Goal: Information Seeking & Learning: Learn about a topic

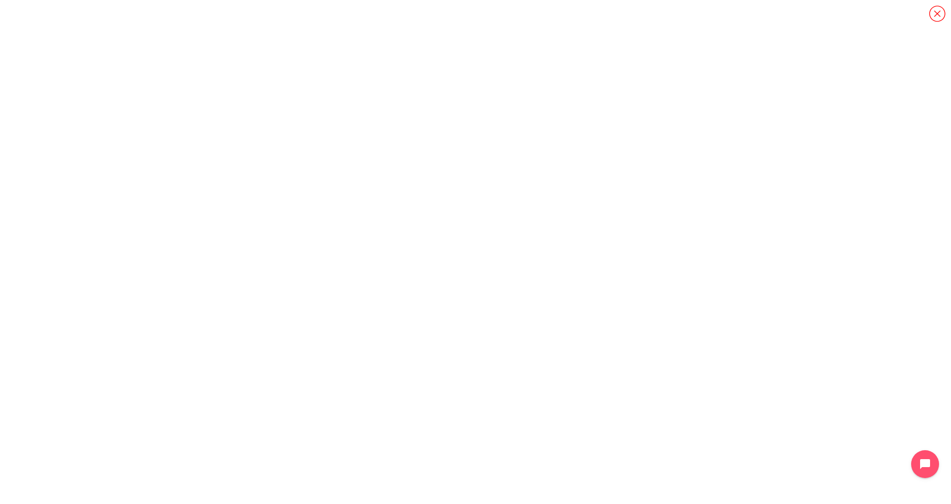
scroll to position [904, 0]
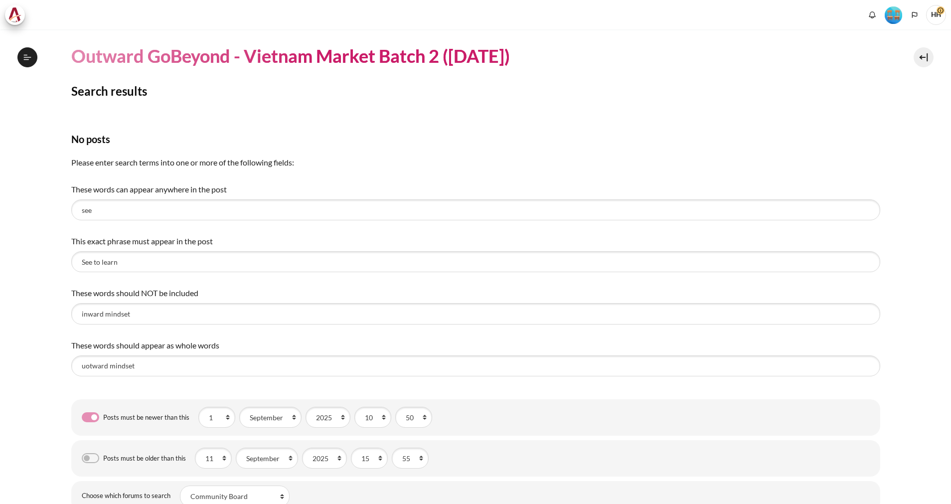
select select "15"
select select "55"
click at [7, 18] on span at bounding box center [15, 15] width 20 height 20
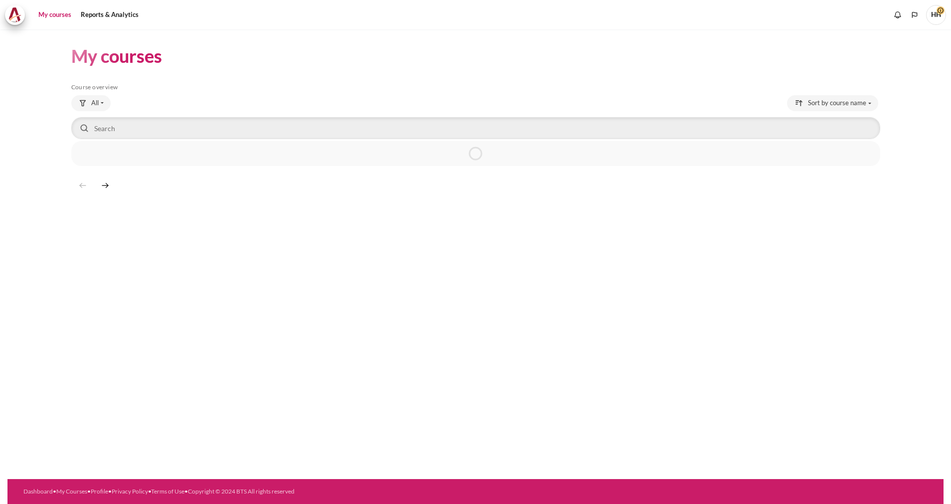
click at [48, 13] on link "My courses" at bounding box center [55, 15] width 40 height 20
click at [157, 216] on figure "Content" at bounding box center [145, 199] width 148 height 100
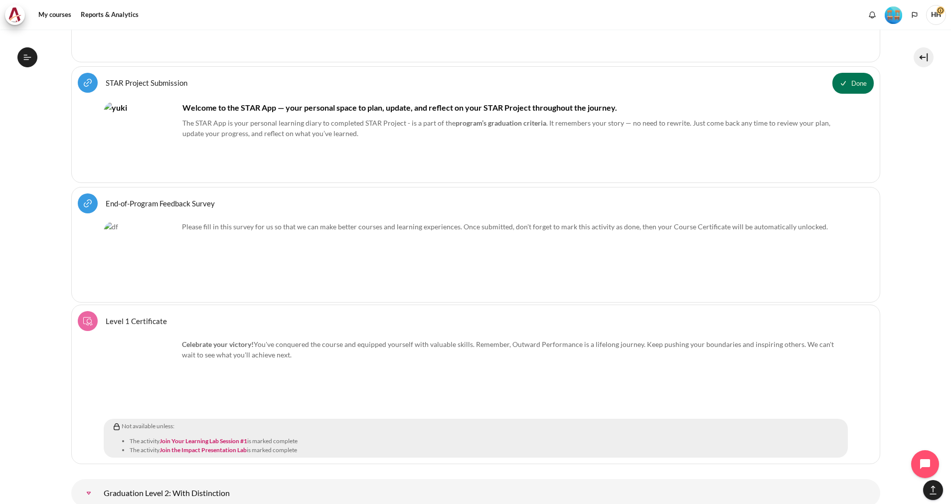
scroll to position [11866, 0]
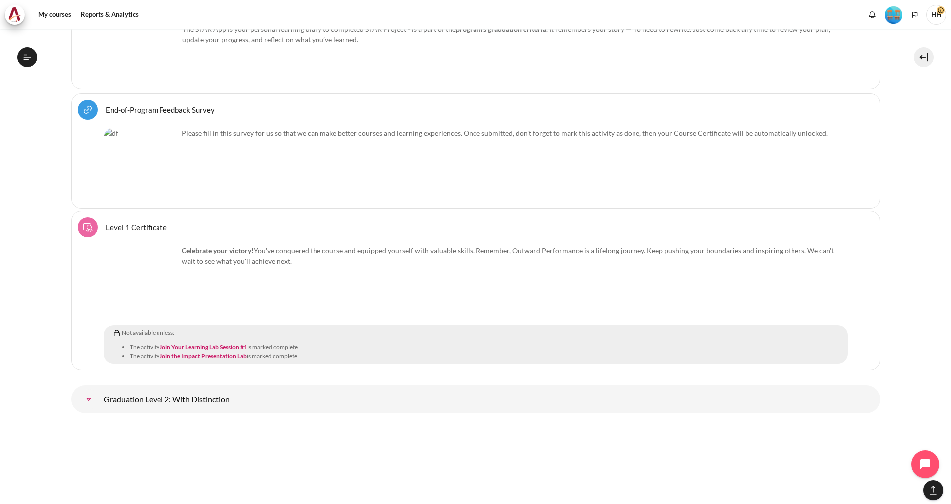
click at [156, 107] on link "End-of-Program Feedback Survey URL" at bounding box center [160, 109] width 109 height 9
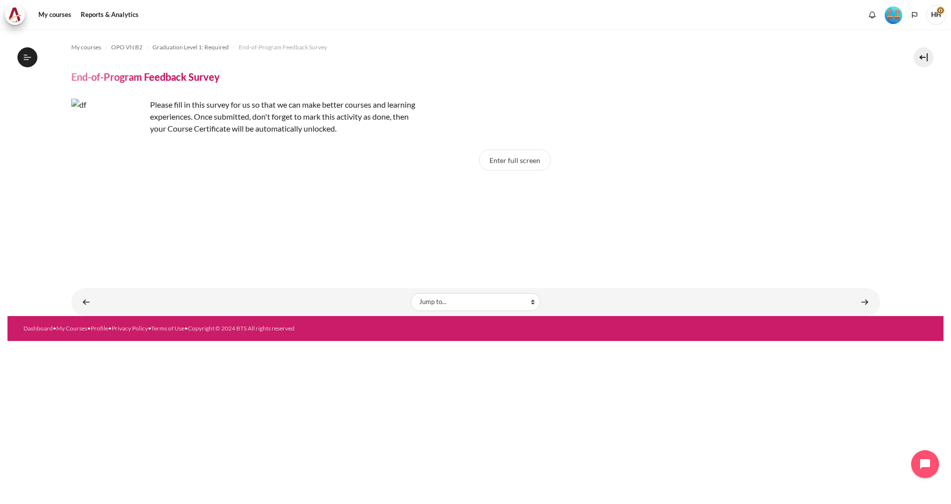
scroll to position [904, 0]
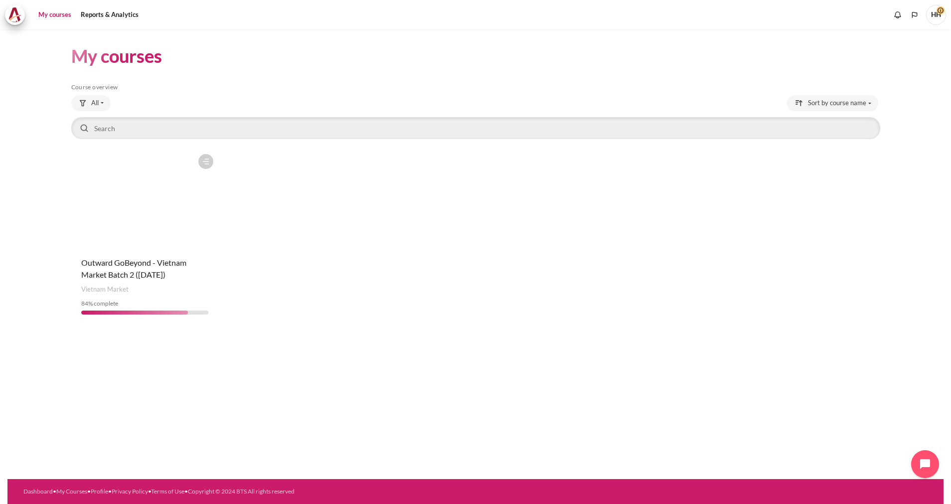
click at [121, 214] on figure "Content" at bounding box center [145, 199] width 148 height 100
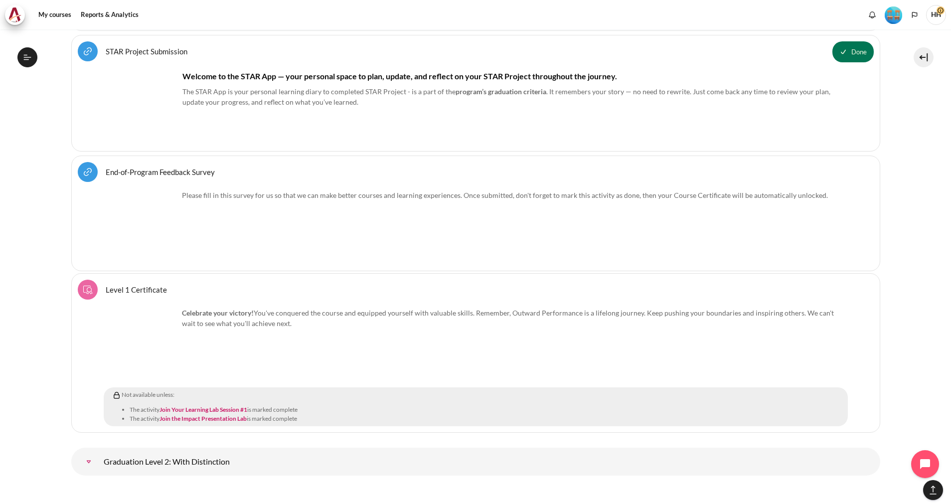
scroll to position [11787, 0]
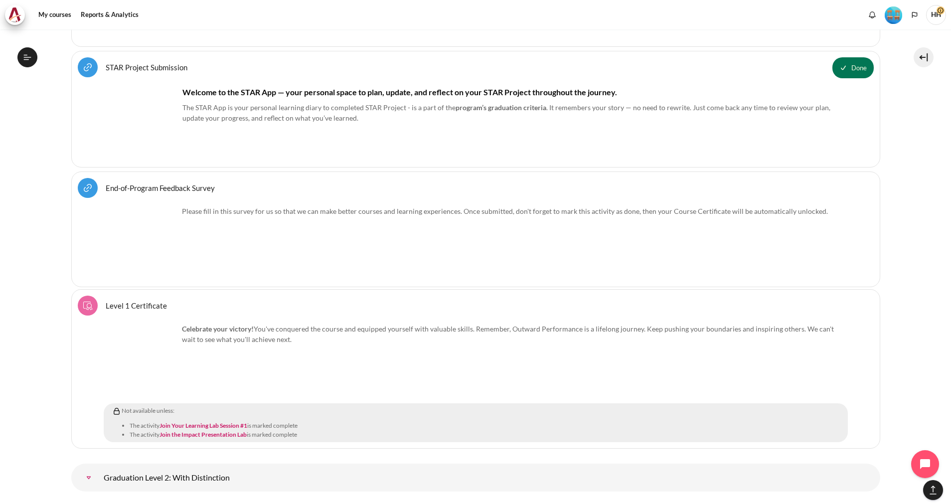
click at [129, 306] on span "Level 1 Certificate Course certificate" at bounding box center [136, 305] width 61 height 9
click at [187, 423] on link "Join Your Learning Lab Session #1" at bounding box center [203, 425] width 88 height 7
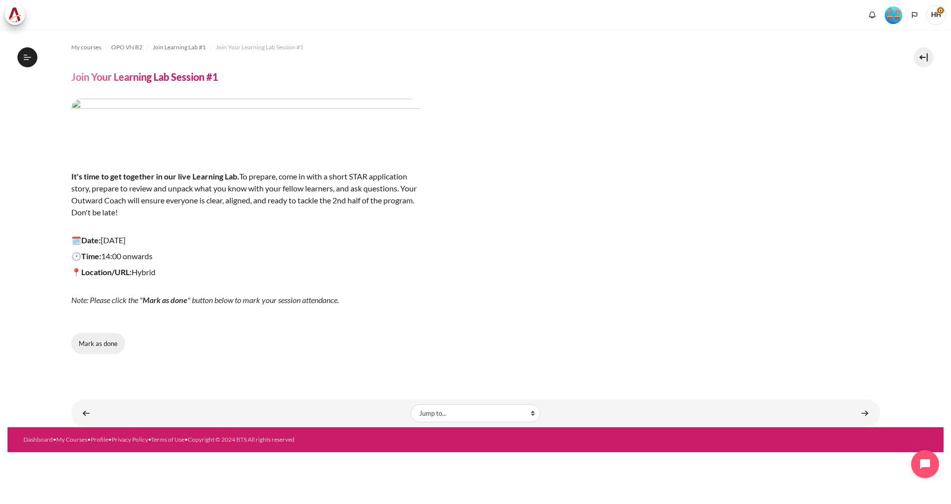
click at [105, 339] on button "Mark as done" at bounding box center [98, 343] width 54 height 21
click at [98, 345] on button "Mark as done" at bounding box center [98, 343] width 54 height 21
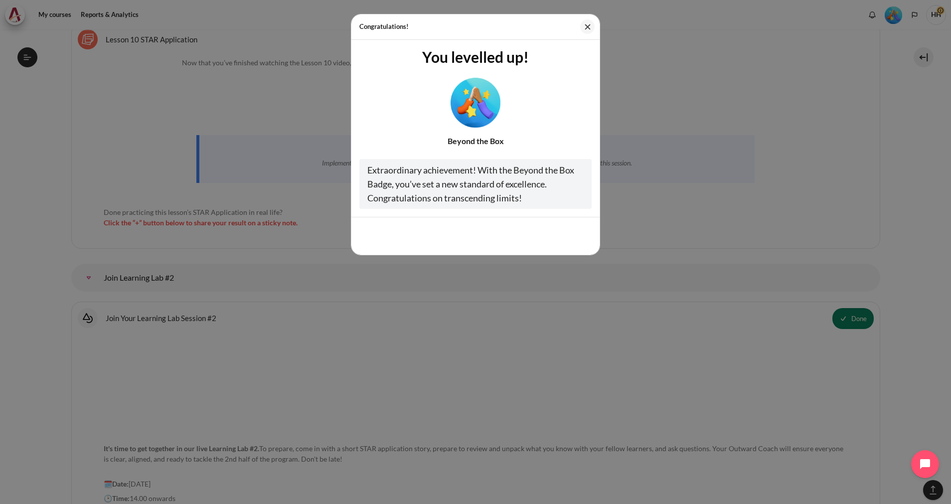
scroll to position [10444, 0]
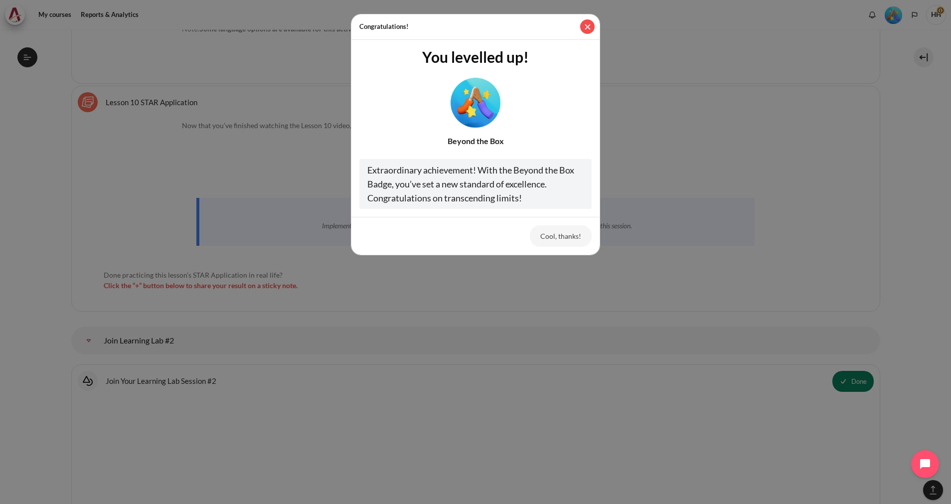
click at [587, 22] on button "Close" at bounding box center [587, 26] width 14 height 14
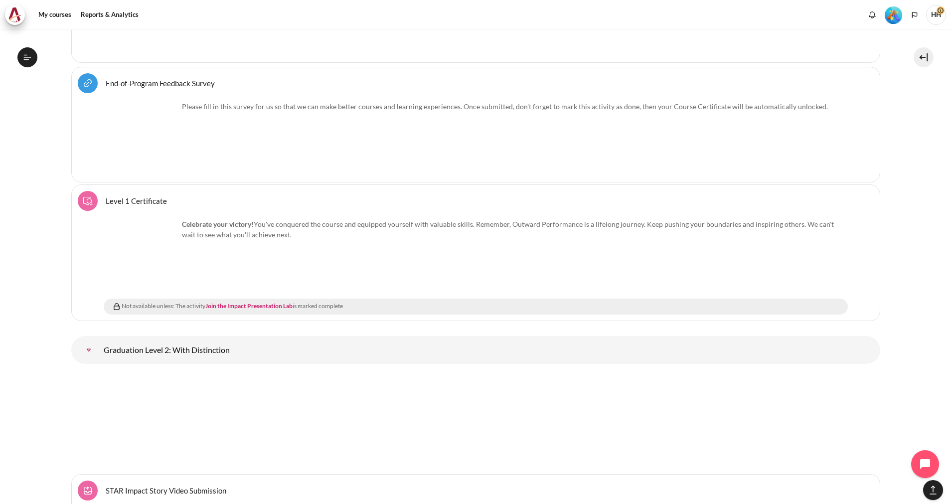
scroll to position [11939, 0]
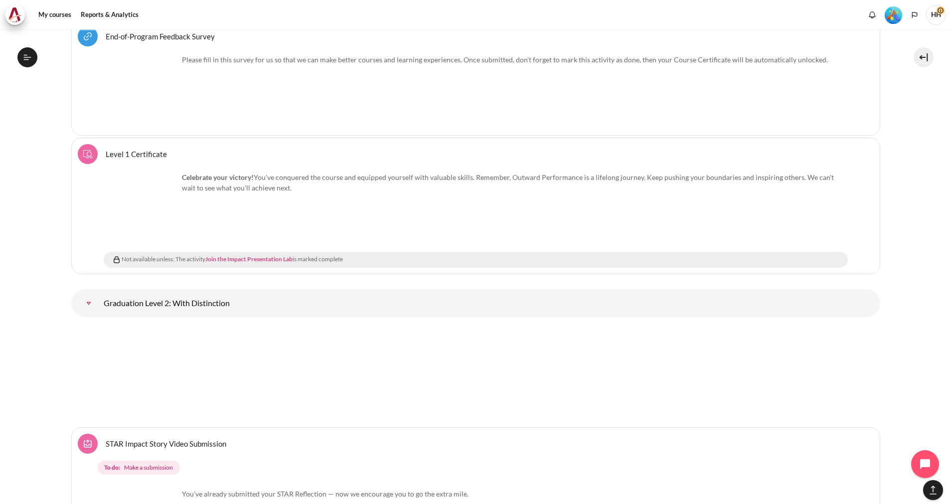
click at [254, 259] on link "Join the Impact Presentation Lab" at bounding box center [248, 258] width 87 height 7
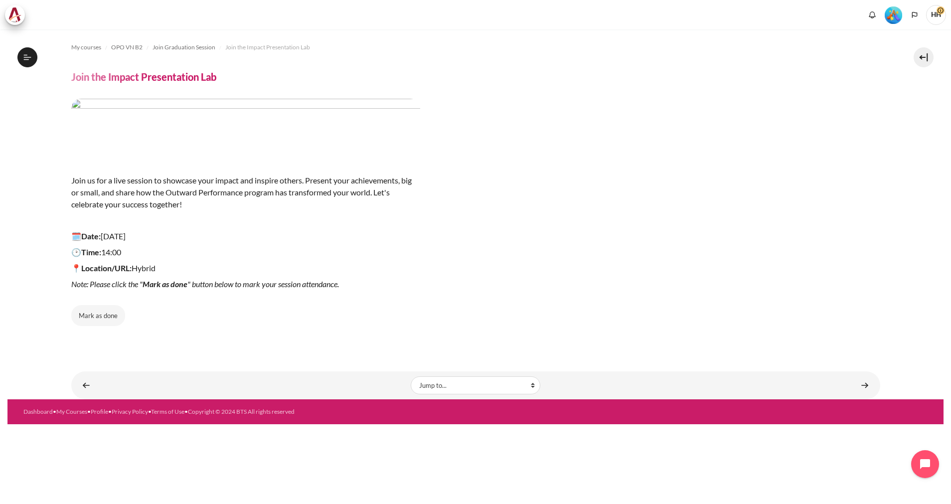
scroll to position [1047, 0]
click at [810, 197] on div "Join us for a live session to showcase your impact and inspire others. Present …" at bounding box center [475, 212] width 809 height 227
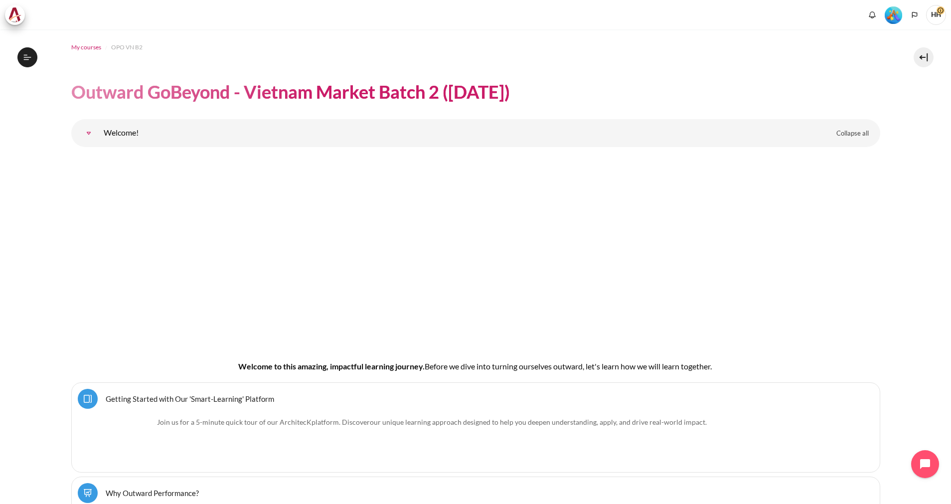
click at [87, 47] on span "My courses" at bounding box center [86, 47] width 30 height 9
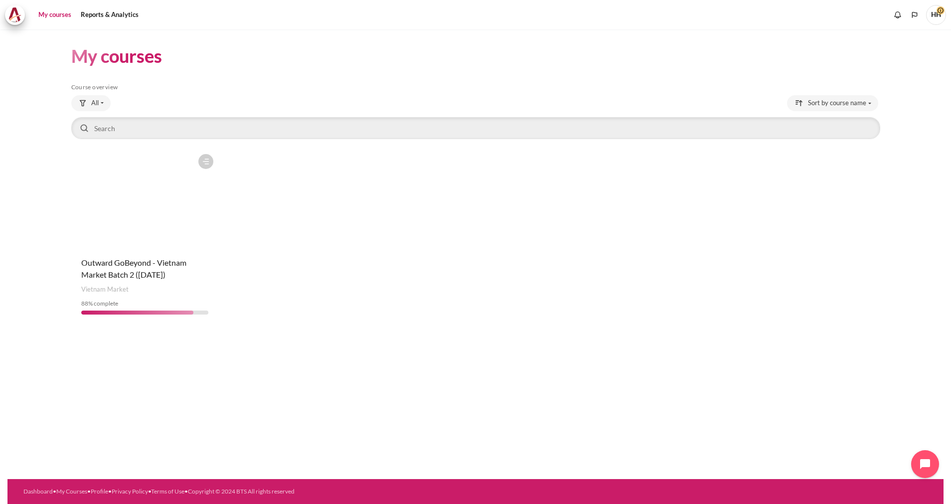
click at [119, 215] on figure "Content" at bounding box center [145, 199] width 148 height 100
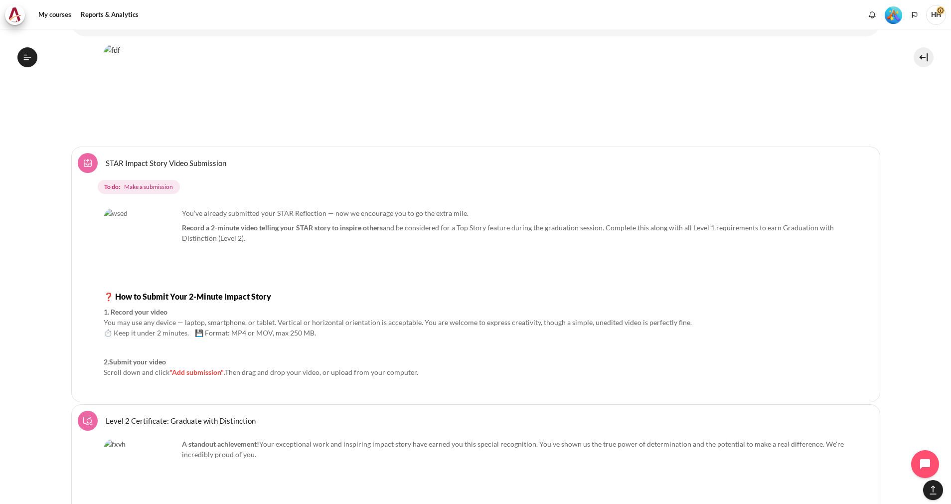
drag, startPoint x: 942, startPoint y: 434, endPoint x: 943, endPoint y: 443, distance: 9.5
click at [943, 443] on div "My courses OPO VN B2 Outward GoBeyond - Vietnam Market Batch 2 ([DATE]) Leave a…" at bounding box center [475, 266] width 951 height 474
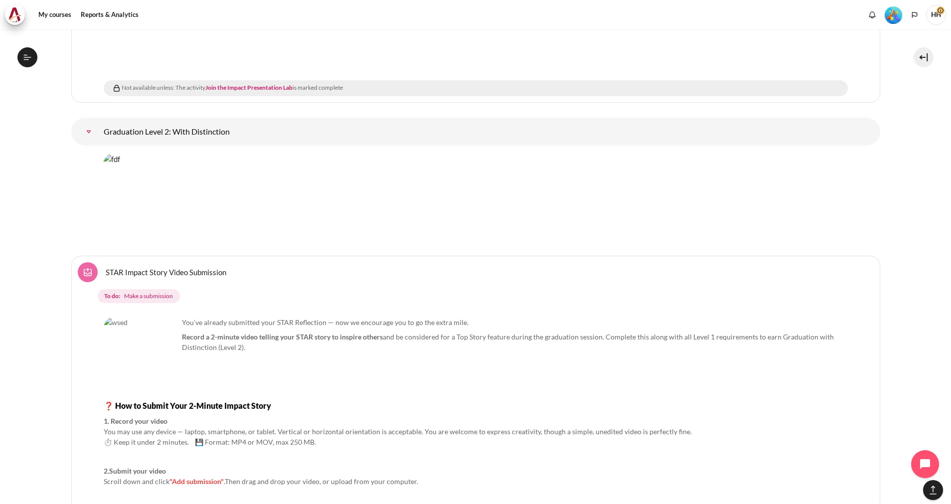
scroll to position [12126, 0]
